Goal: Task Accomplishment & Management: Manage account settings

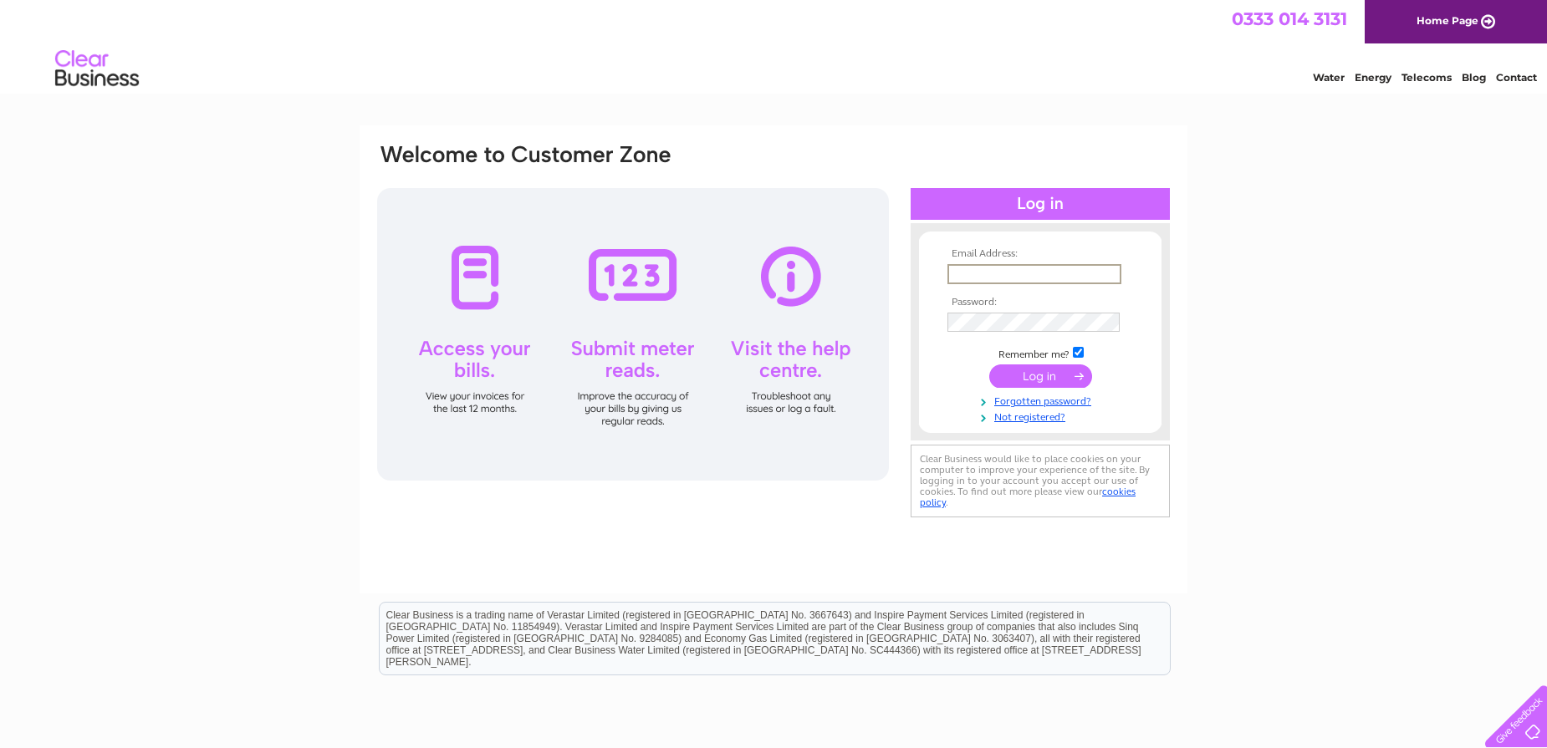
type input "[PERSON_NAME][EMAIL_ADDRESS][PERSON_NAME][DOMAIN_NAME]"
click at [1032, 380] on input "submit" at bounding box center [1040, 376] width 103 height 23
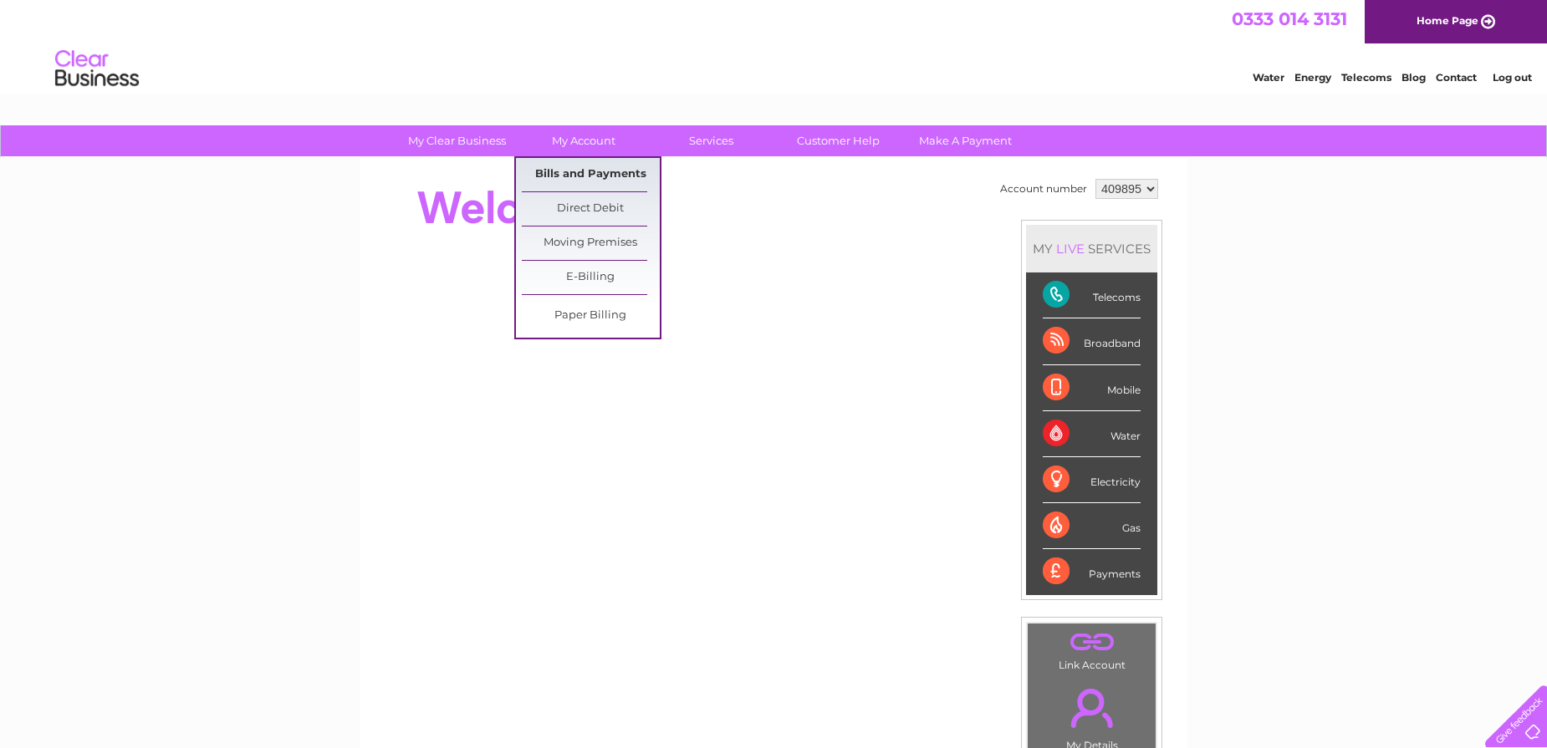
click at [572, 169] on link "Bills and Payments" at bounding box center [591, 174] width 138 height 33
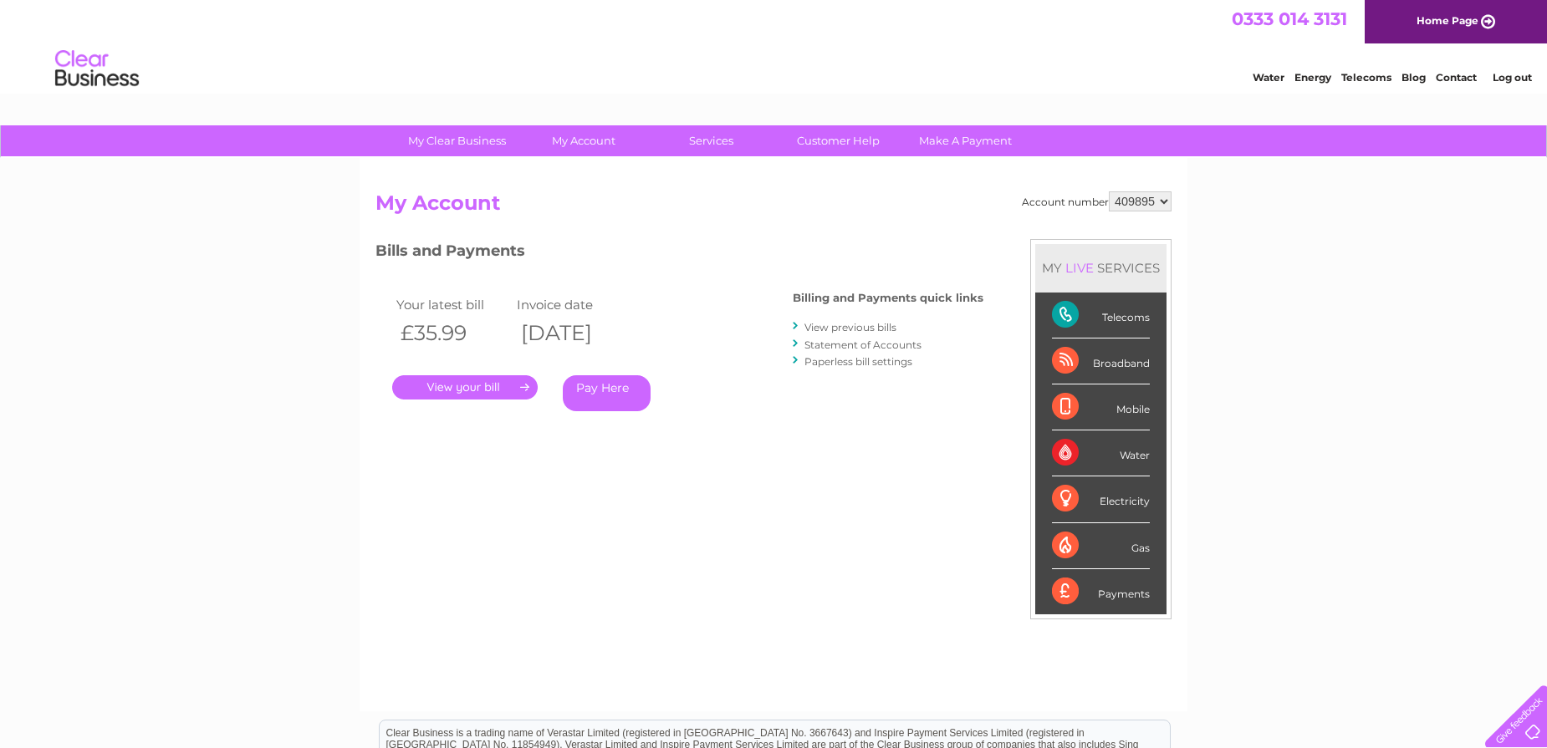
click at [484, 381] on link "." at bounding box center [464, 387] width 145 height 24
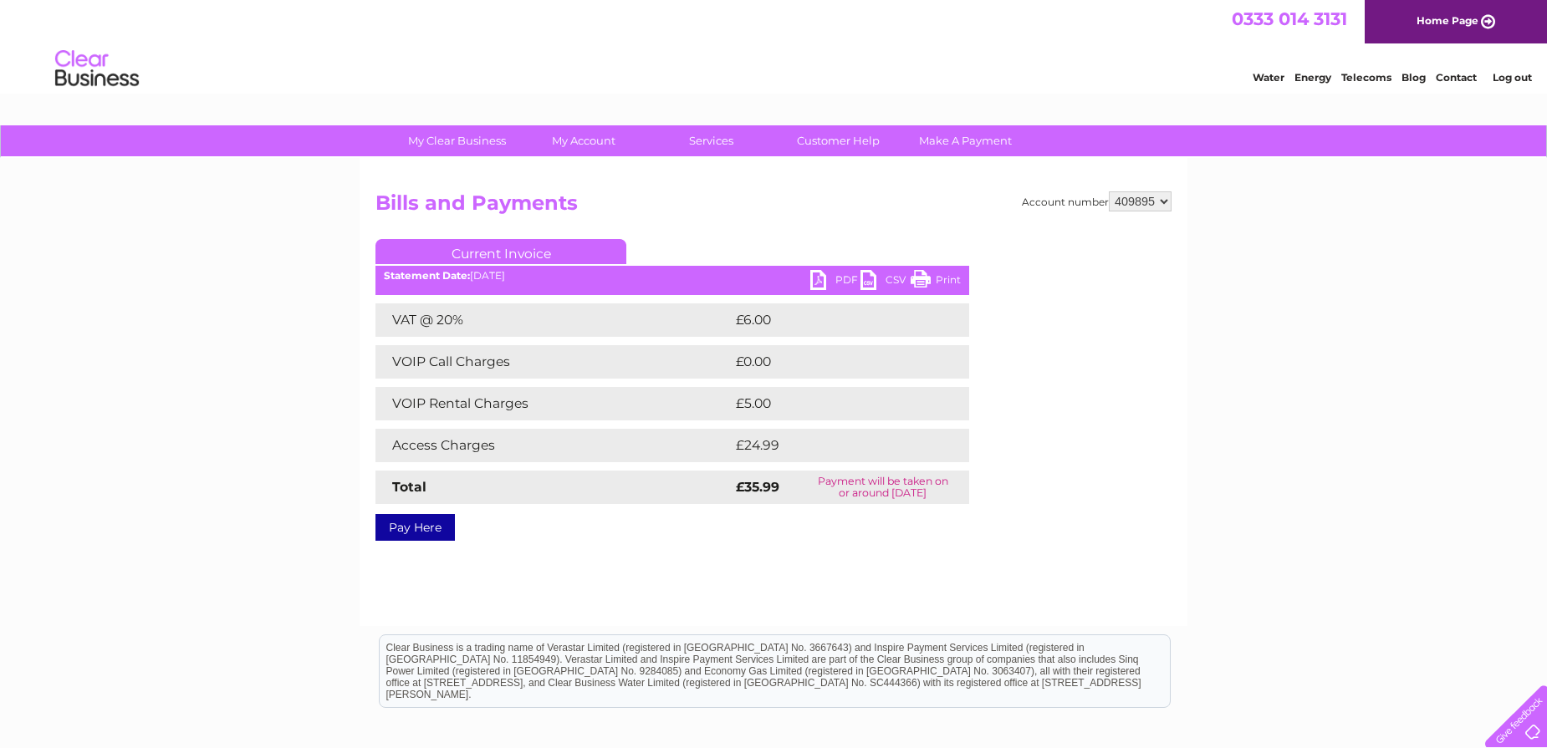
click at [920, 280] on link "Print" at bounding box center [935, 282] width 50 height 24
